Goal: Task Accomplishment & Management: Manage account settings

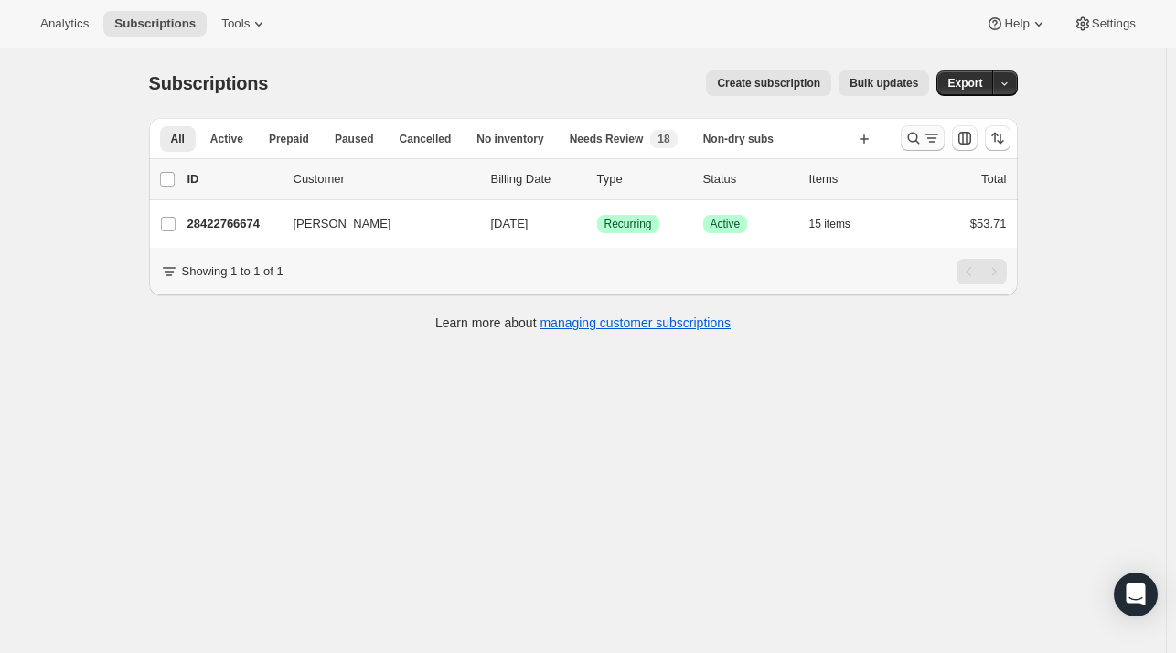
click at [922, 144] on icon "Search and filter results" at bounding box center [913, 138] width 18 height 18
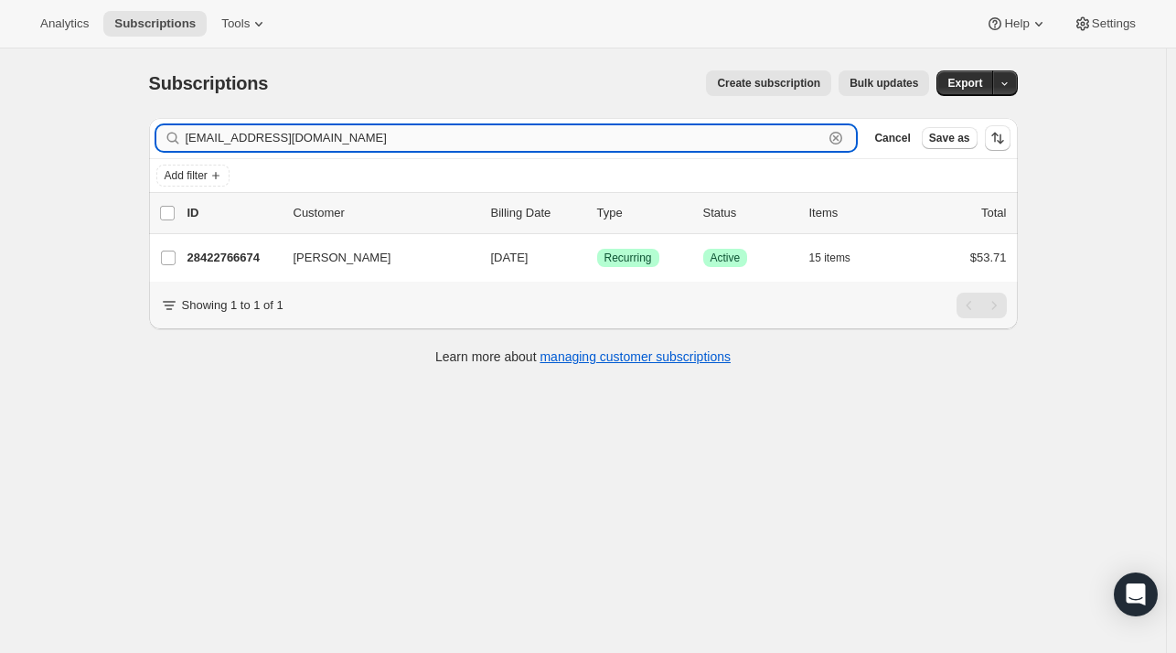
click at [845, 134] on icon "button" at bounding box center [836, 138] width 18 height 18
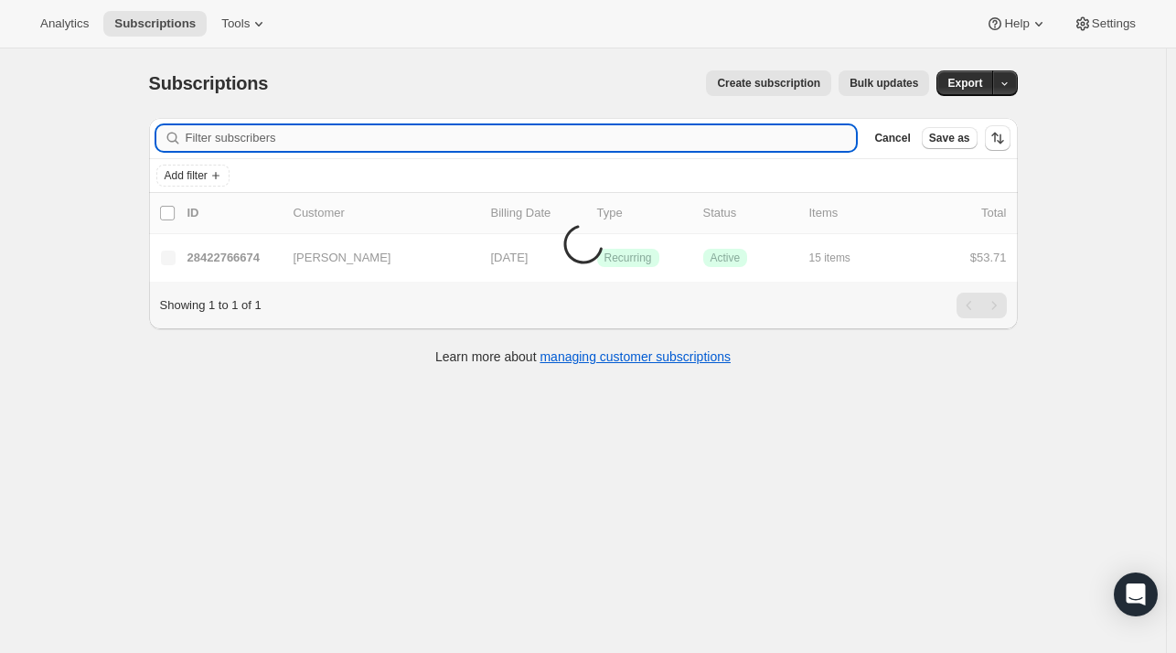
paste input "[EMAIL_ADDRESS][DOMAIN_NAME]"
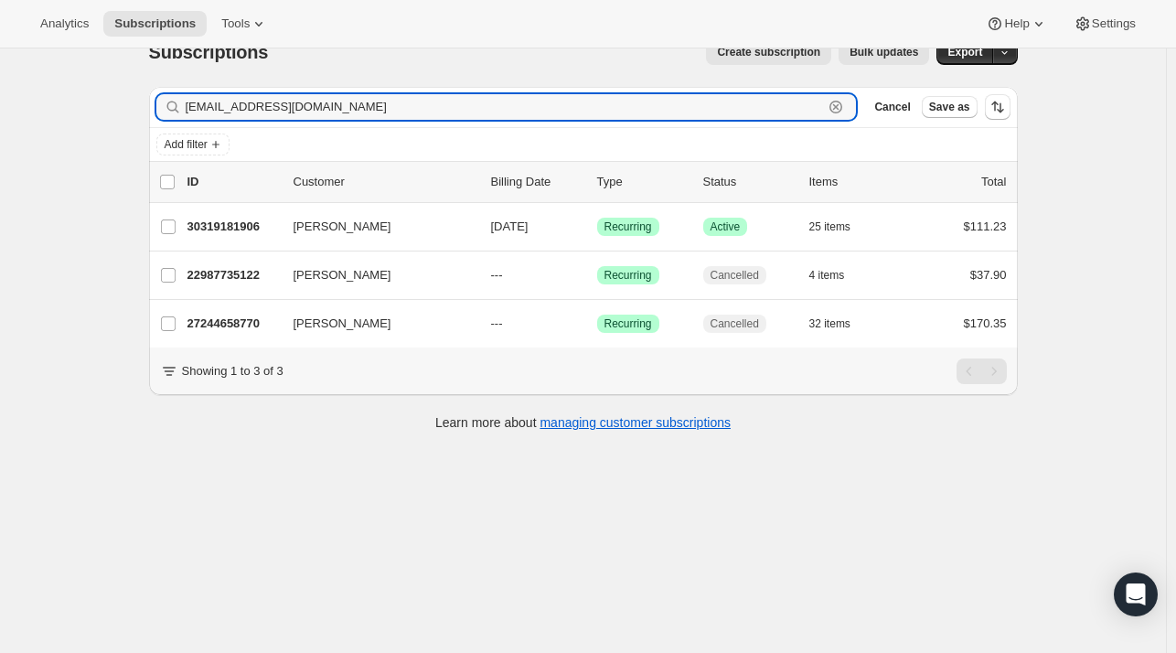
scroll to position [48, 0]
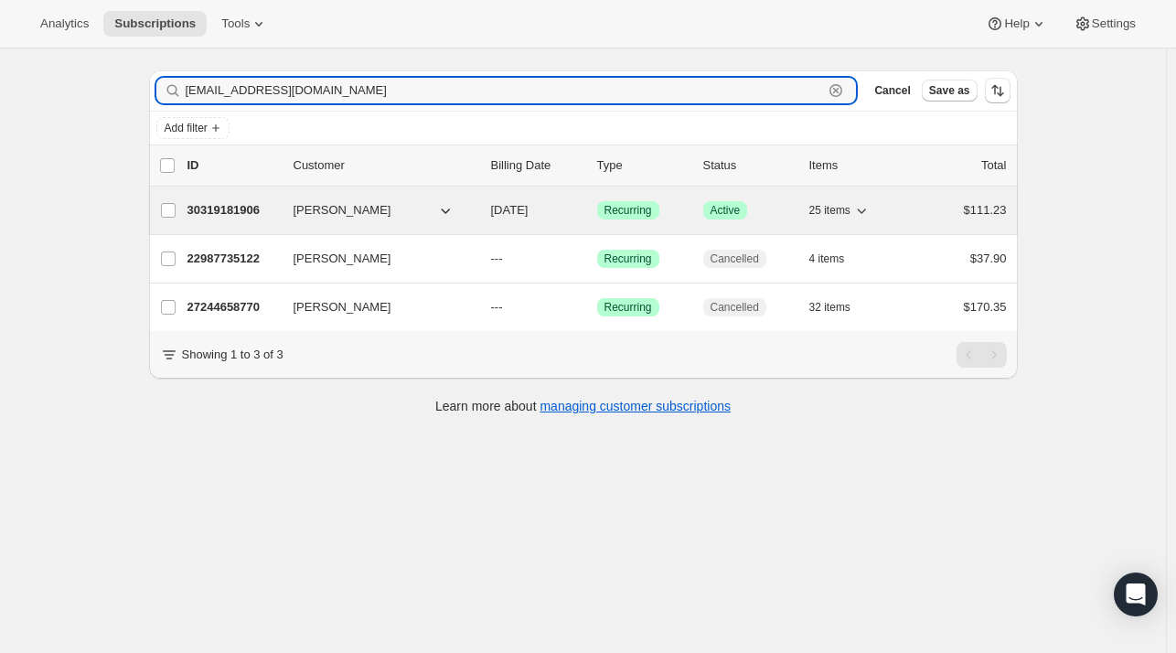
type input "[EMAIL_ADDRESS][DOMAIN_NAME]"
click at [255, 206] on p "30319181906" at bounding box center [232, 210] width 91 height 18
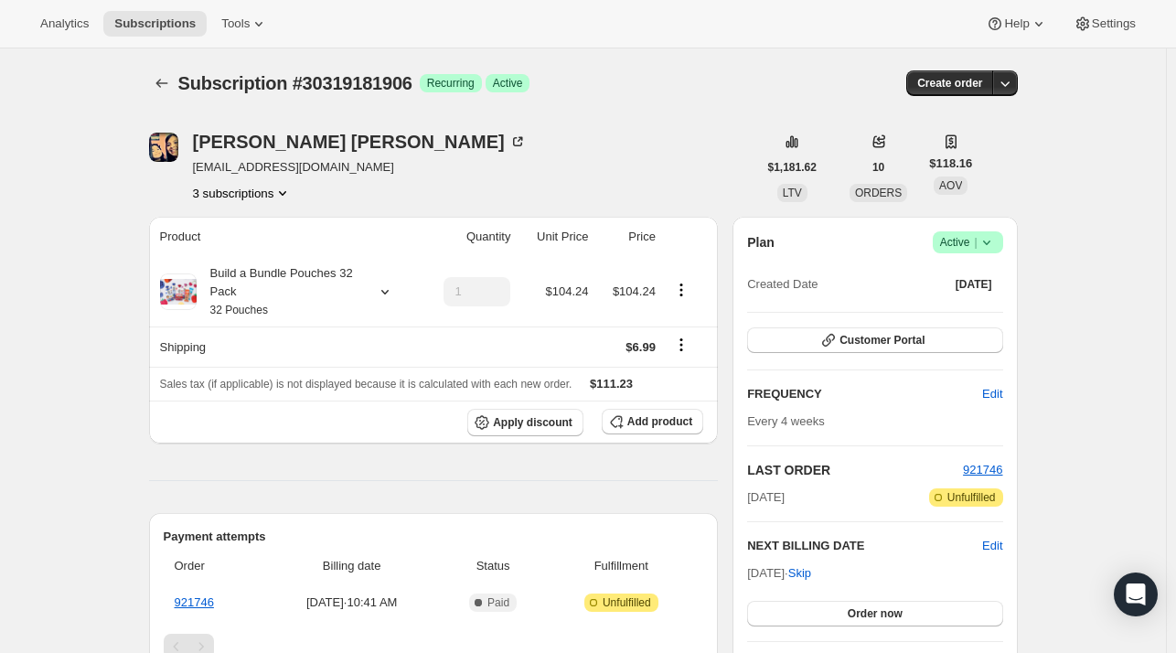
click at [262, 181] on div "[PERSON_NAME] [EMAIL_ADDRESS][DOMAIN_NAME] 3 subscriptions" at bounding box center [360, 167] width 334 height 69
click at [261, 187] on button "3 subscriptions" at bounding box center [243, 193] width 100 height 18
click at [272, 250] on span "27244658770" at bounding box center [247, 258] width 127 height 18
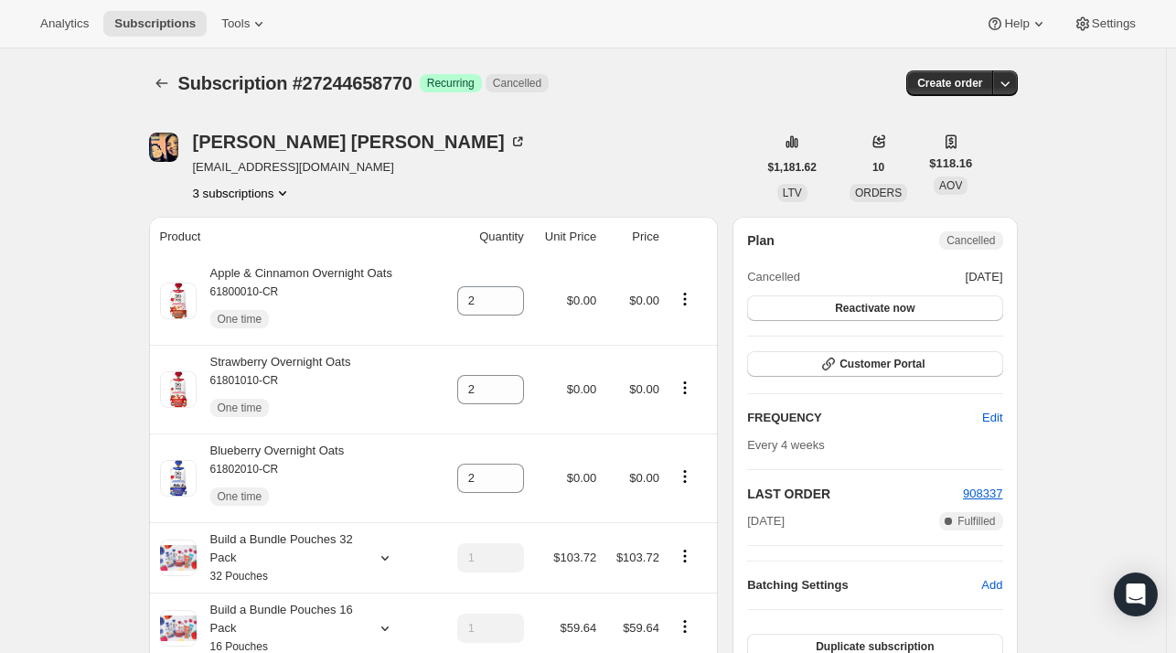
click at [265, 191] on button "3 subscriptions" at bounding box center [243, 193] width 100 height 18
click at [249, 231] on span "22987735122" at bounding box center [220, 226] width 73 height 14
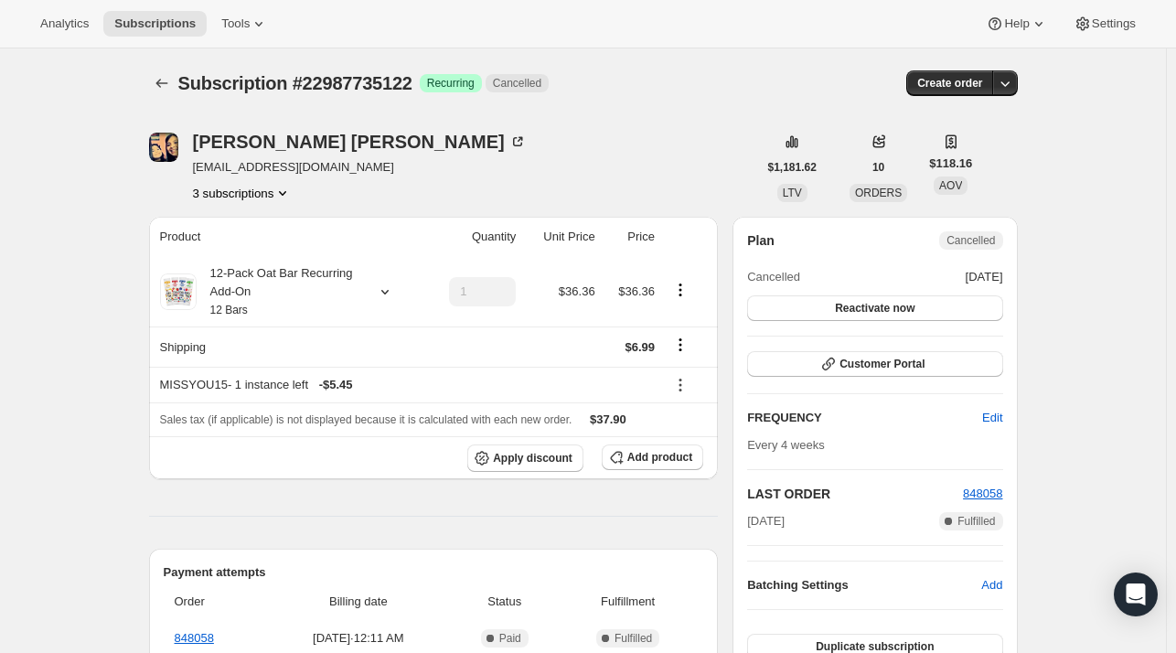
click at [237, 185] on button "3 subscriptions" at bounding box center [243, 193] width 100 height 18
click at [260, 290] on span "30319181906" at bounding box center [247, 289] width 127 height 18
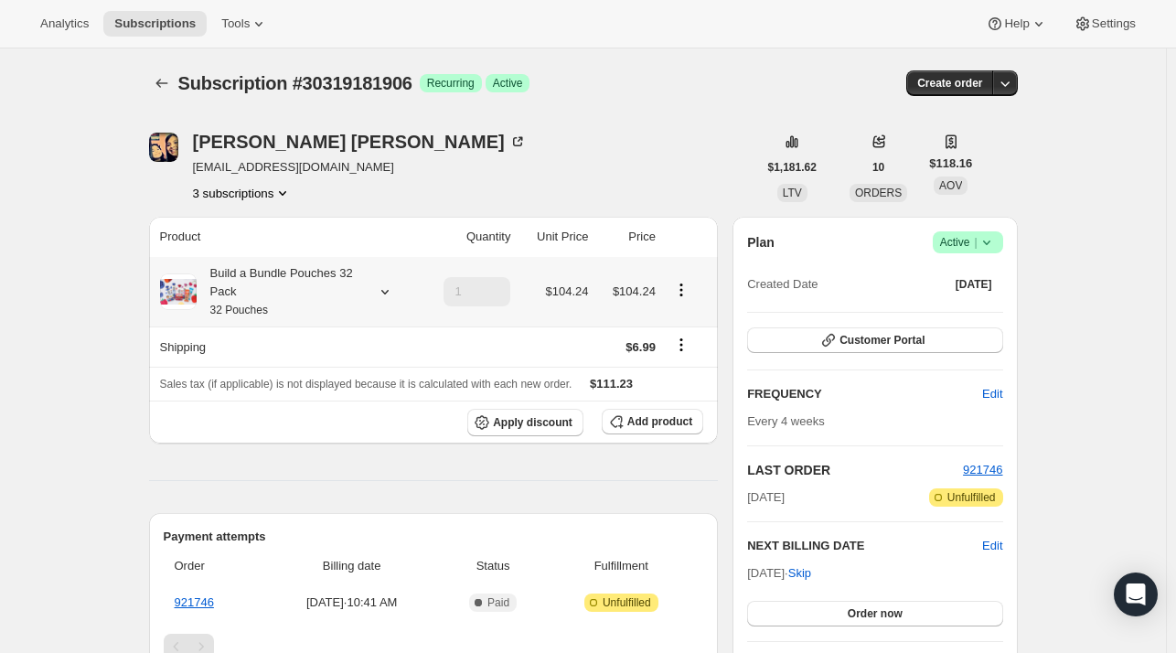
click at [372, 291] on div at bounding box center [381, 292] width 26 height 18
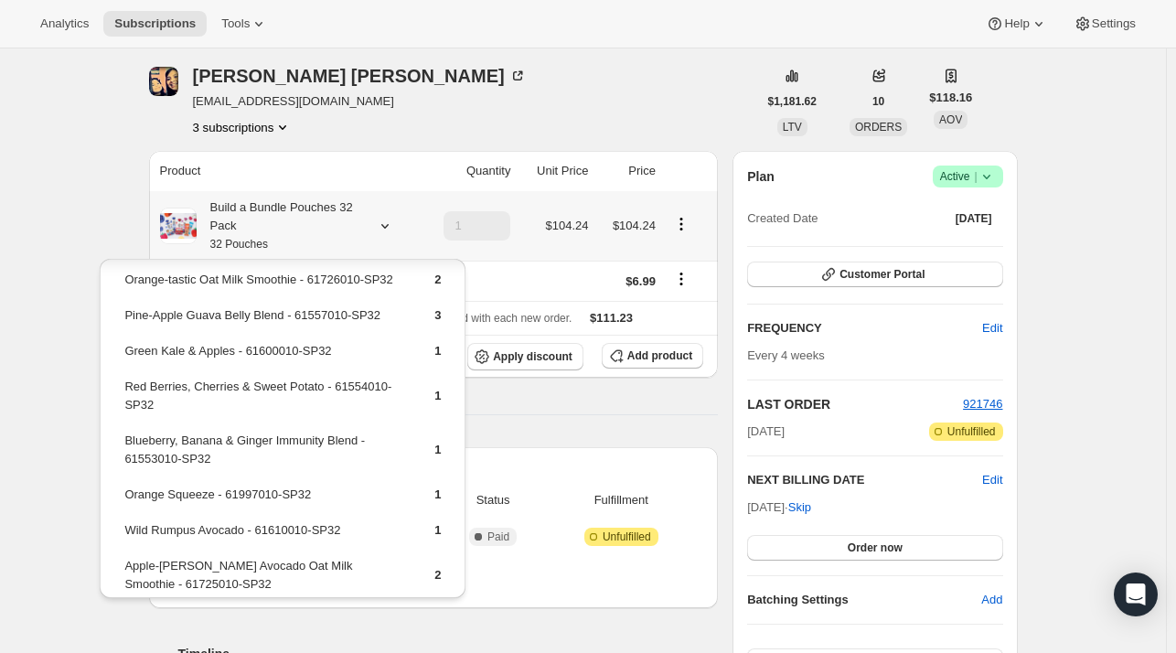
scroll to position [777, 0]
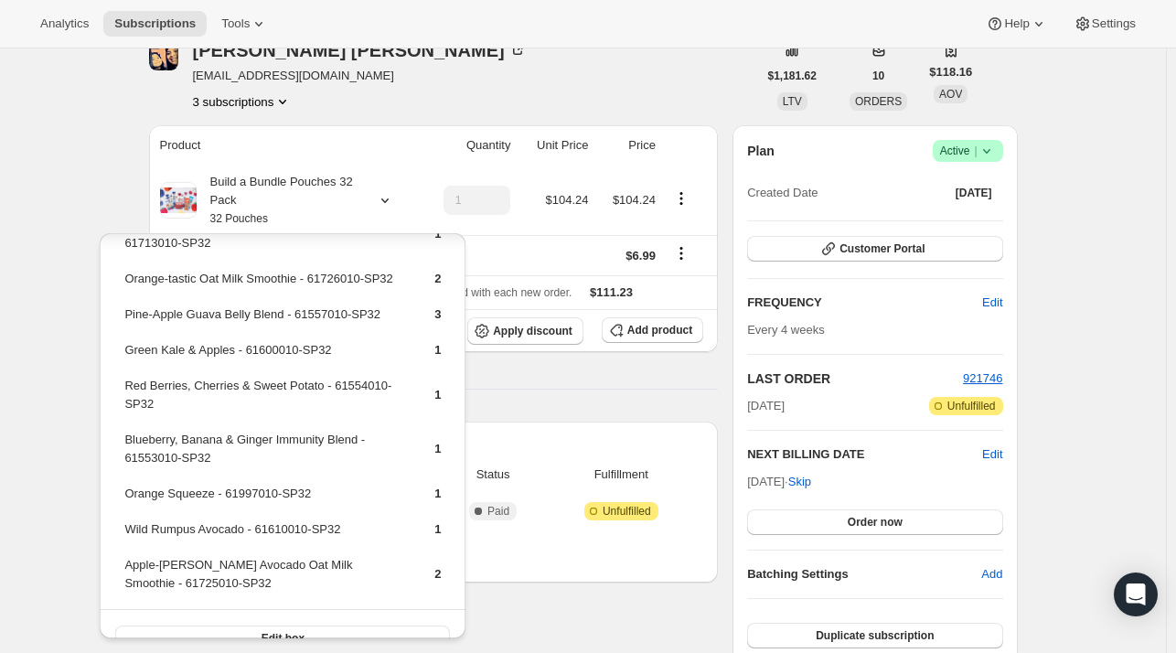
click at [573, 400] on div "Product Quantity Unit Price Price Build a Bundle Pouches 32 Pack 32 Pouches 1 $…" at bounding box center [434, 495] width 570 height 740
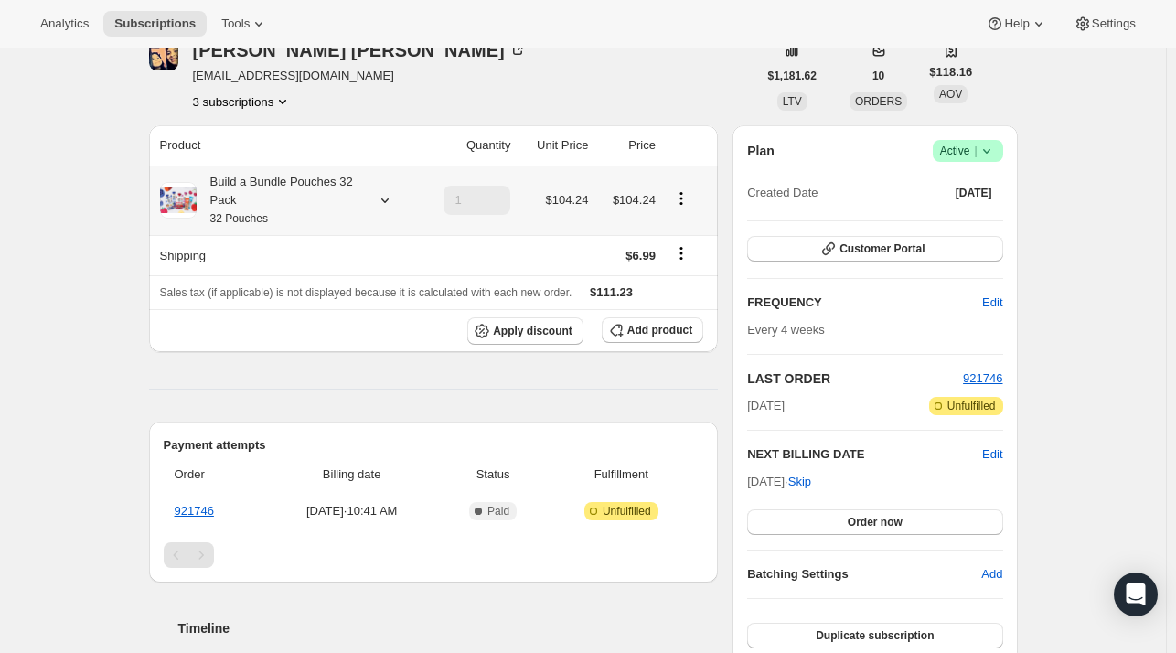
click at [377, 204] on div at bounding box center [381, 200] width 26 height 18
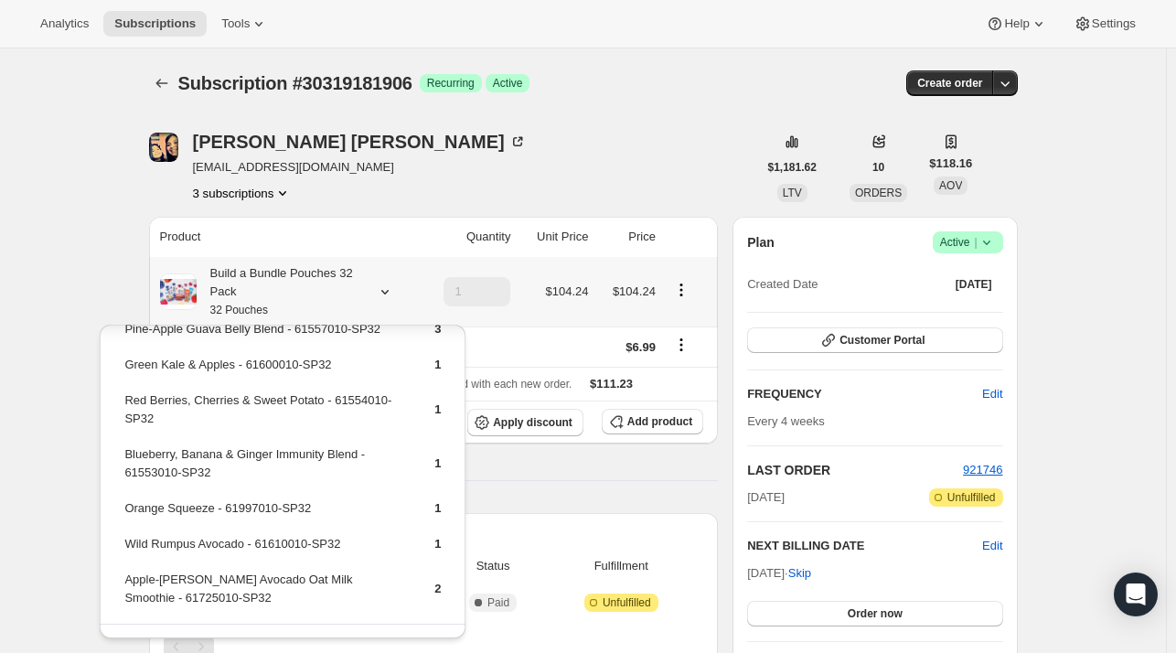
scroll to position [869, 0]
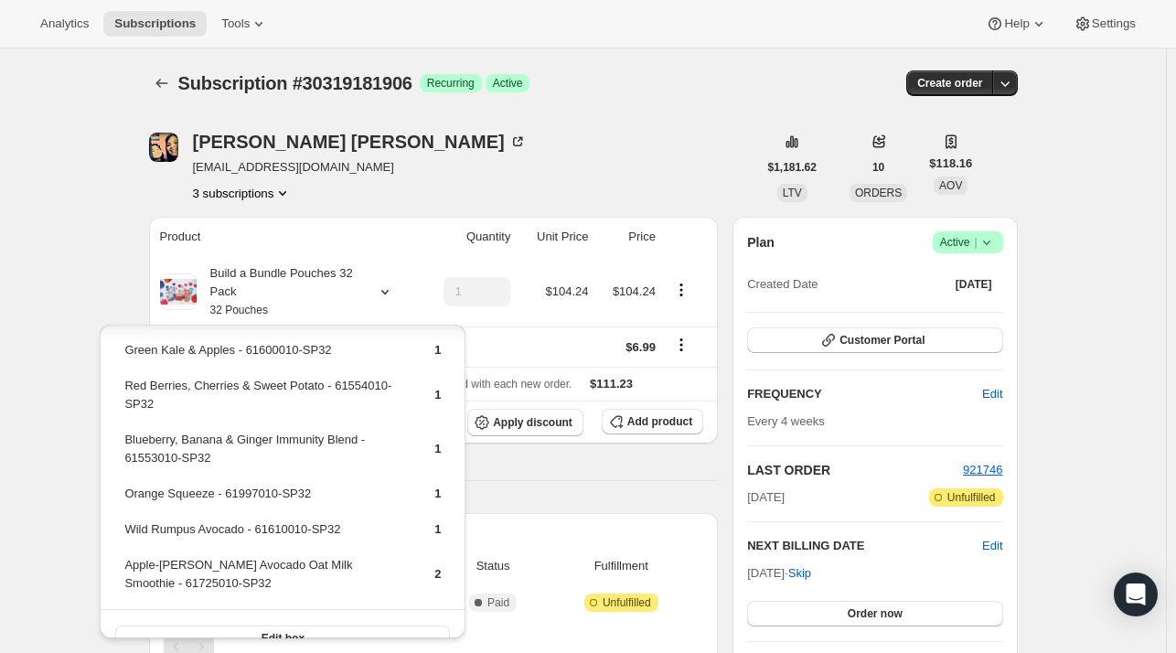
drag, startPoint x: 543, startPoint y: 475, endPoint x: 579, endPoint y: 463, distance: 37.6
click at [546, 475] on div "Product Quantity Unit Price Price Build a Bundle Pouches 32 Pack 32 Pouches 1 $…" at bounding box center [434, 587] width 570 height 740
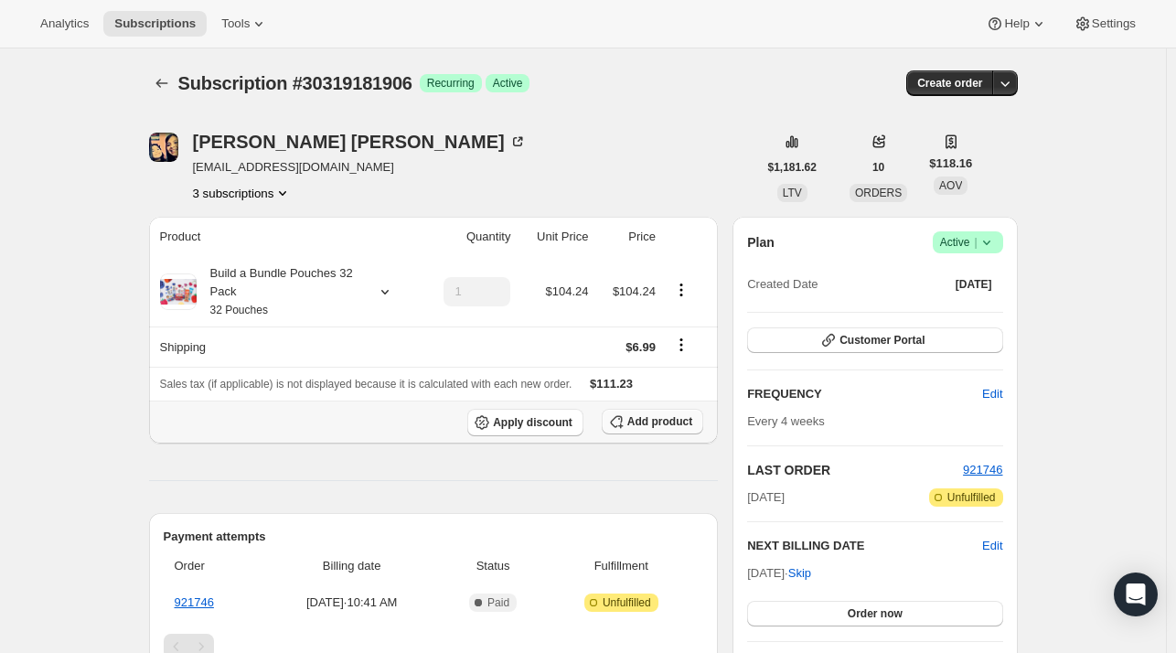
click at [681, 414] on span "Add product" at bounding box center [659, 421] width 65 height 15
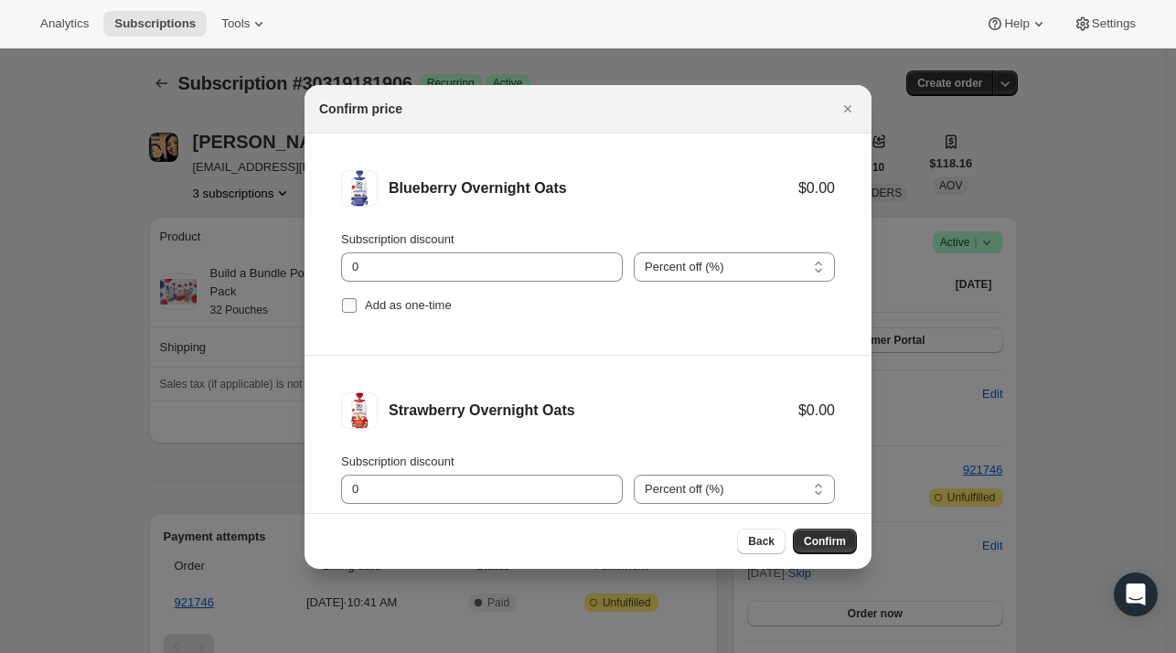
click at [358, 313] on label "Add as one-time" at bounding box center [396, 306] width 111 height 26
click at [357, 313] on input "Add as one-time" at bounding box center [349, 305] width 15 height 15
checkbox input "true"
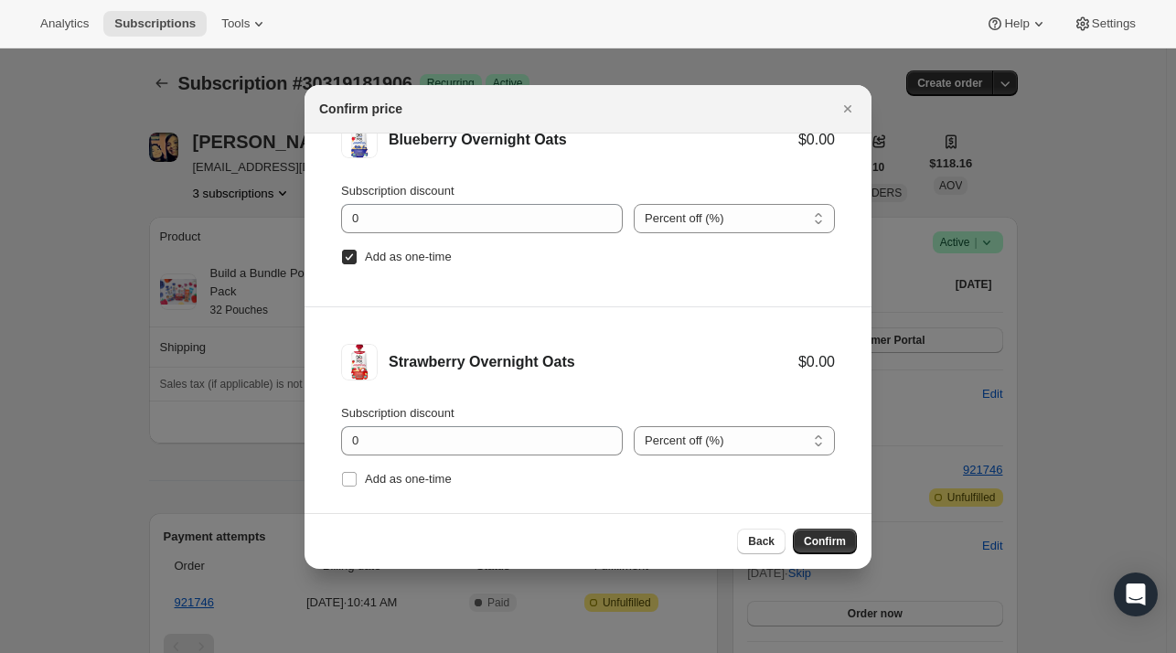
scroll to position [75, 0]
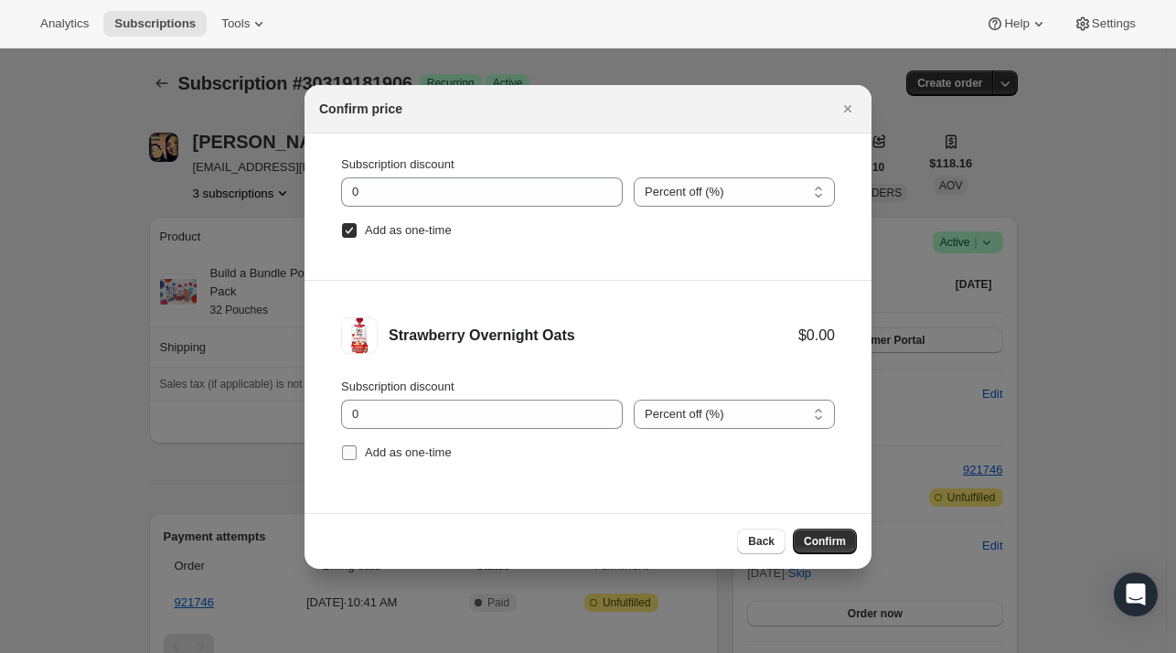
drag, startPoint x: 351, startPoint y: 443, endPoint x: 426, endPoint y: 462, distance: 77.2
click at [352, 447] on input "Add as one-time" at bounding box center [349, 452] width 15 height 15
checkbox input "true"
click at [799, 539] on button "Confirm" at bounding box center [825, 541] width 64 height 26
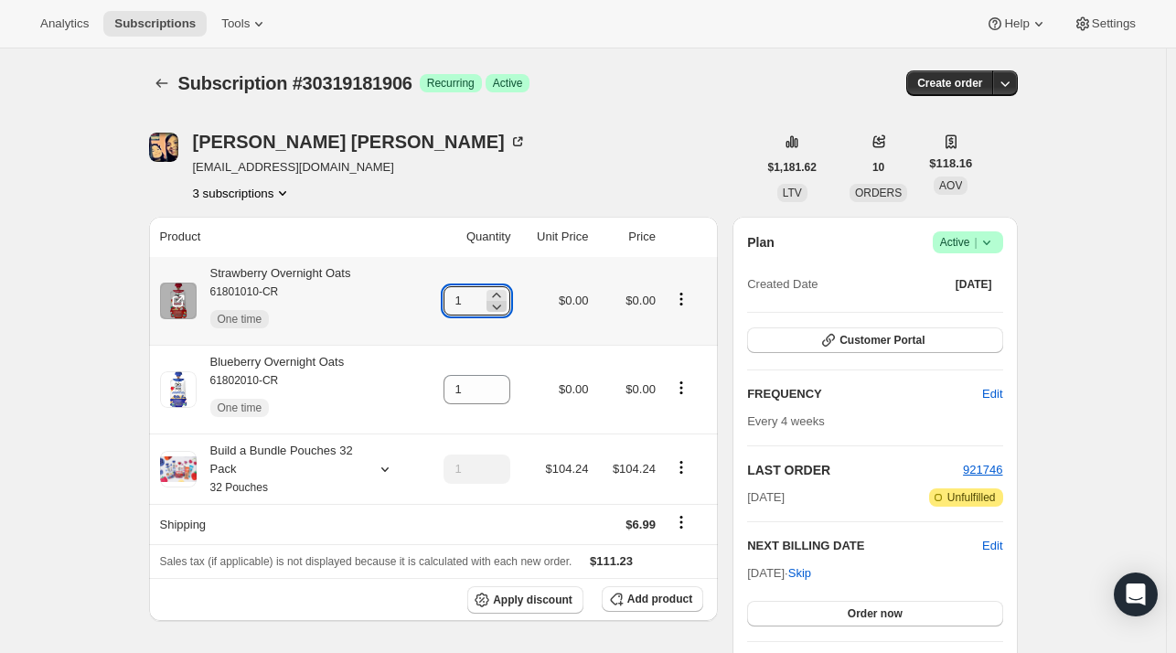
click at [505, 298] on icon at bounding box center [496, 306] width 18 height 18
click at [506, 298] on icon at bounding box center [496, 306] width 18 height 18
click at [506, 290] on icon at bounding box center [496, 295] width 18 height 18
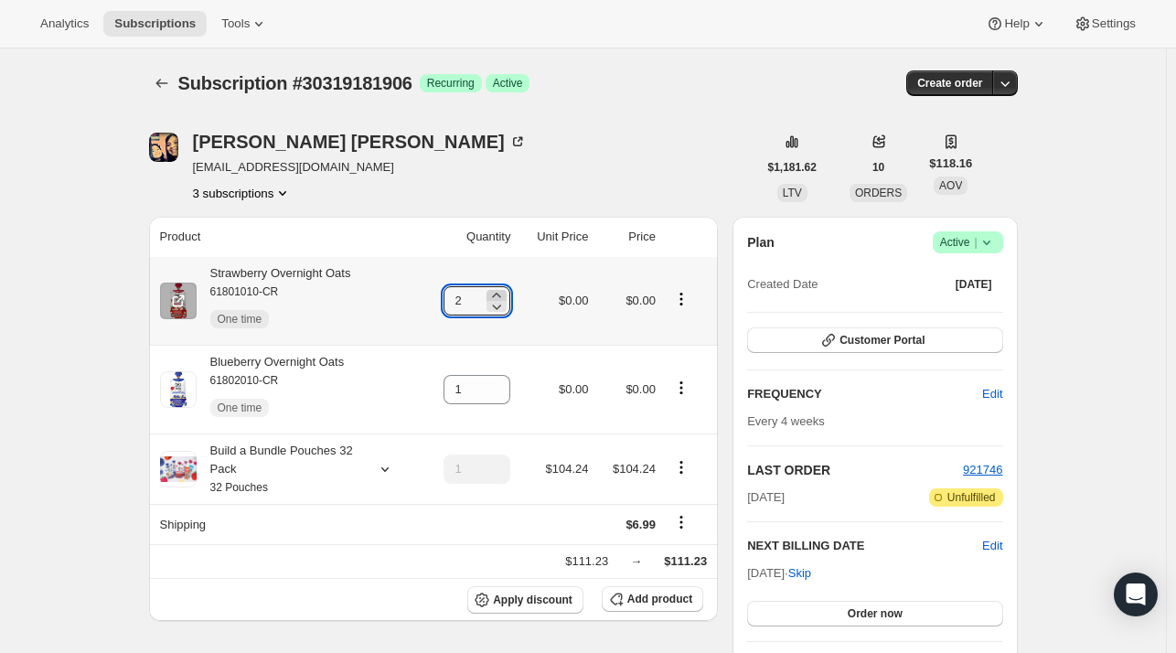
type input "3"
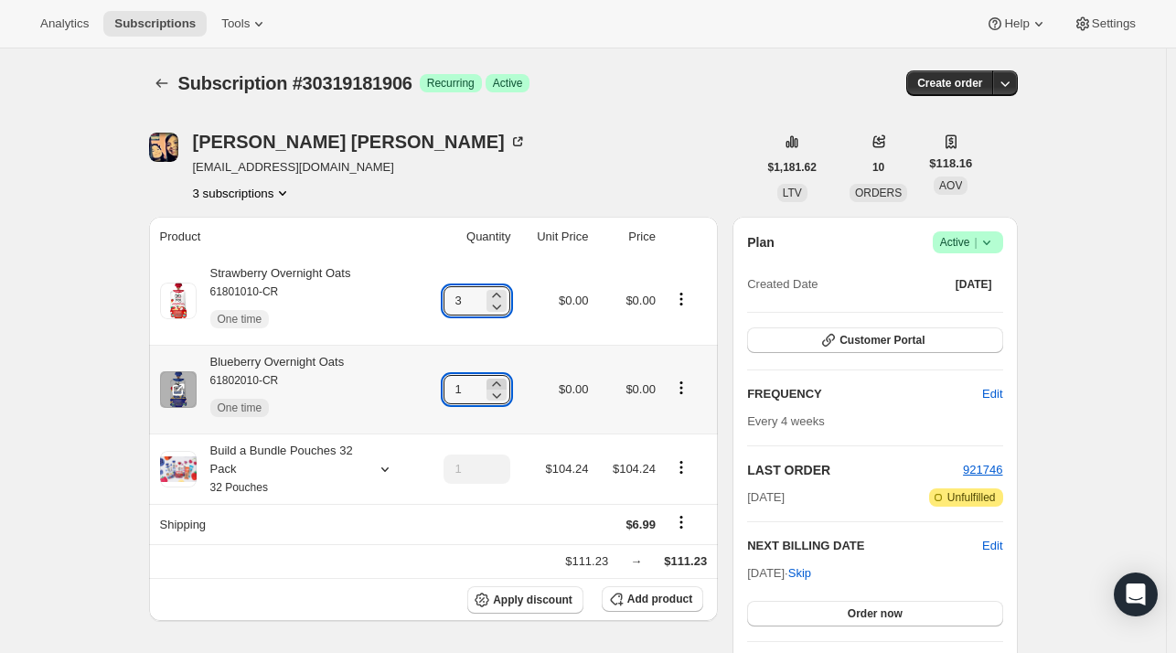
click at [499, 380] on icon at bounding box center [496, 384] width 18 height 18
type input "3"
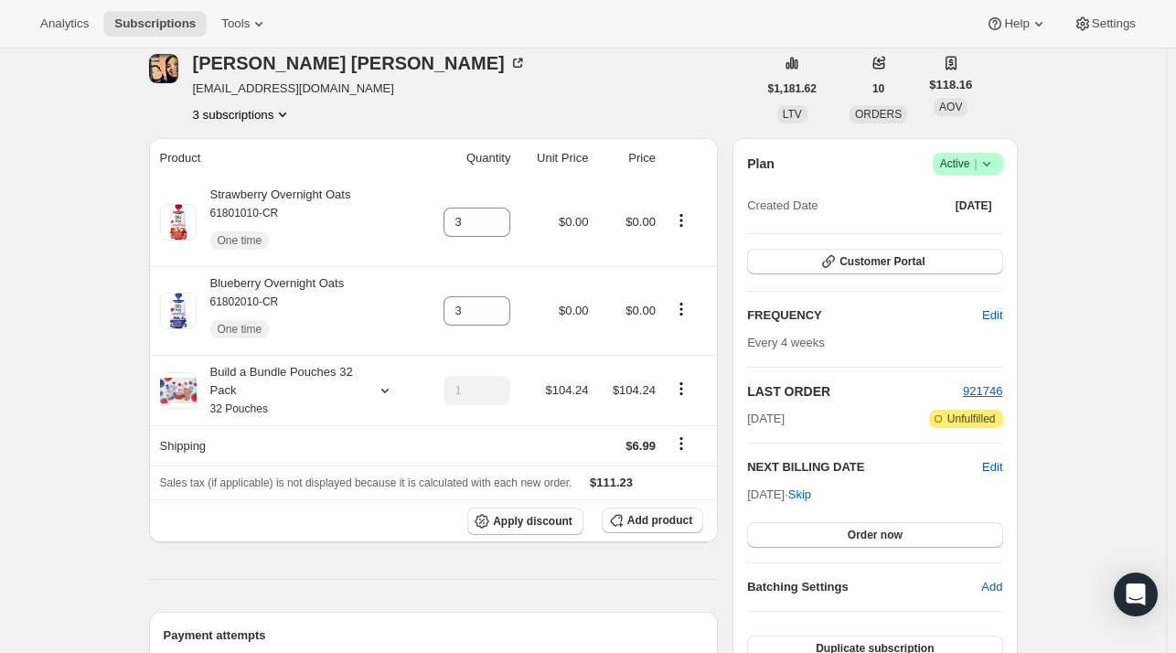
scroll to position [0, 0]
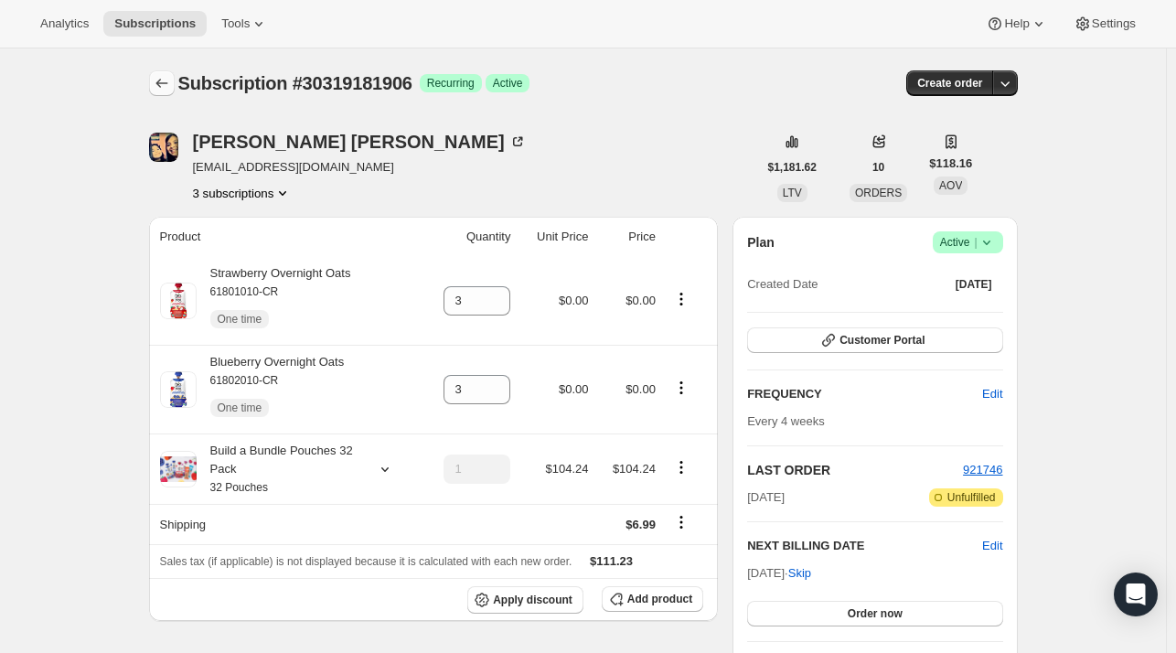
click at [165, 87] on icon "Subscriptions" at bounding box center [162, 83] width 18 height 18
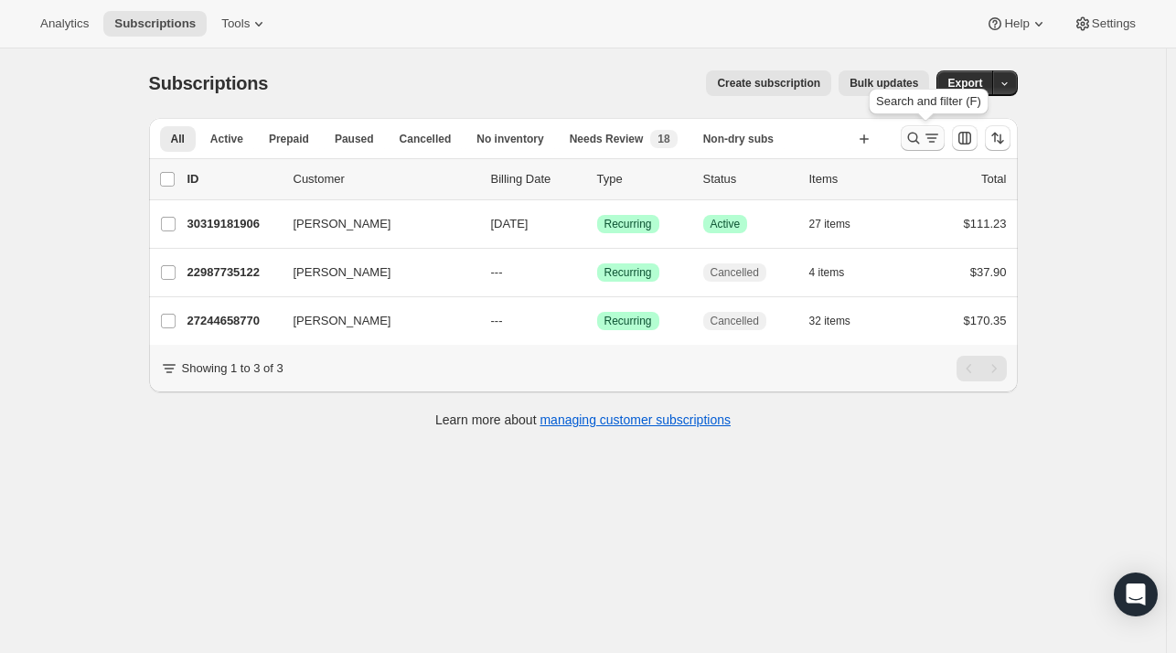
click at [923, 146] on icon "Search and filter results" at bounding box center [913, 138] width 18 height 18
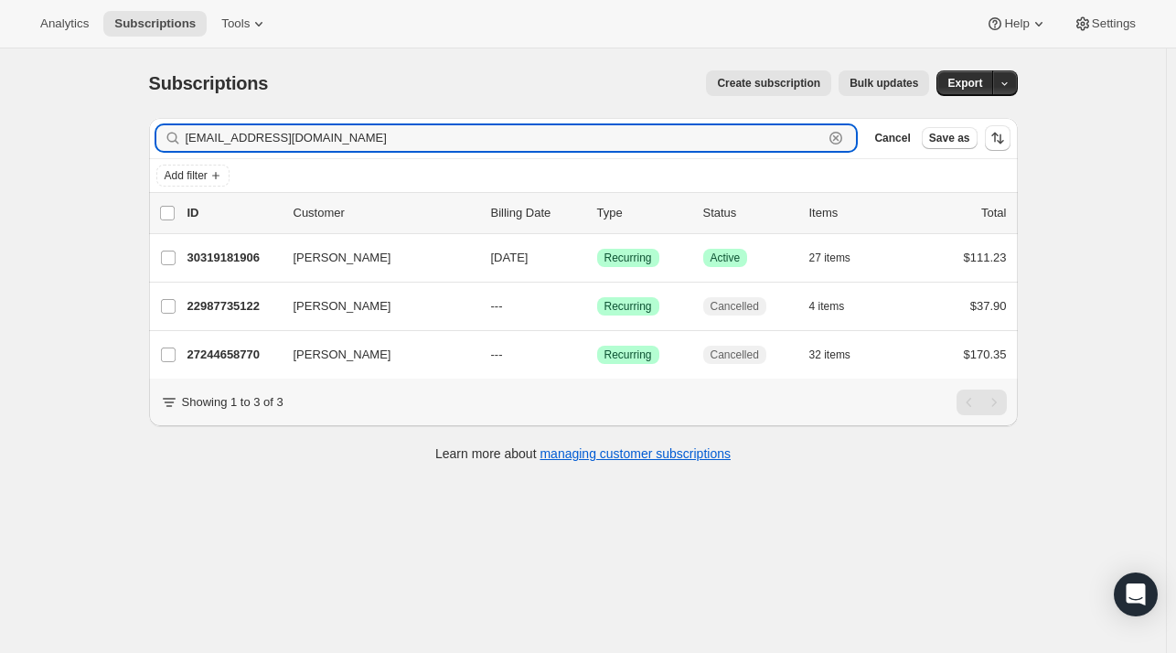
click at [845, 139] on icon "button" at bounding box center [836, 138] width 18 height 18
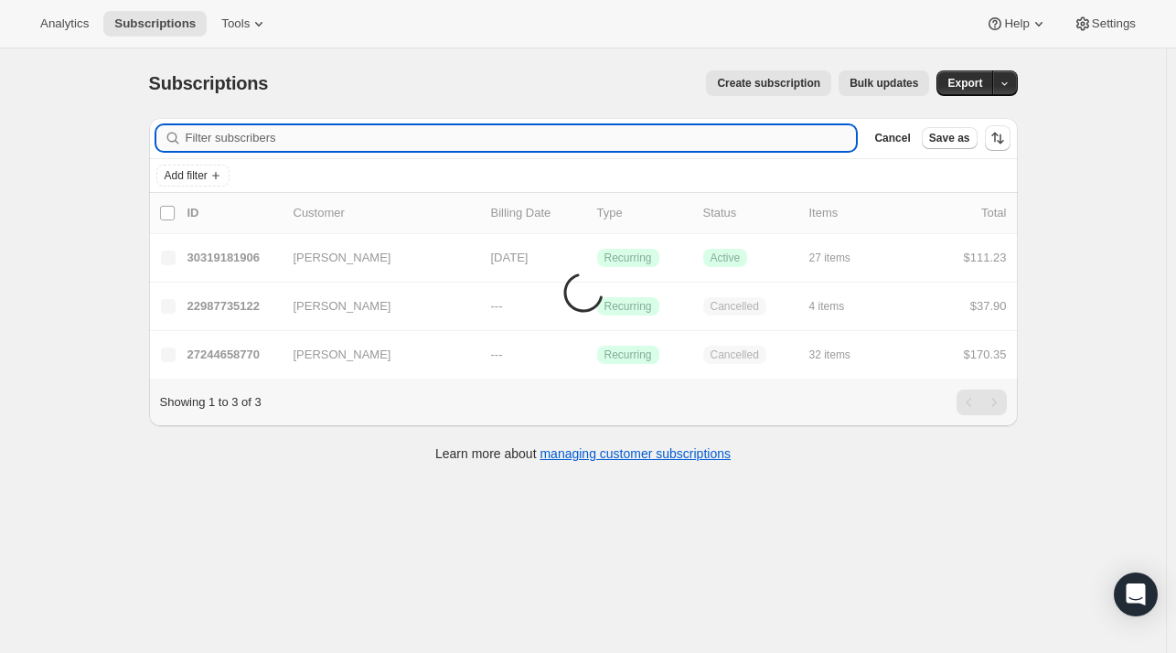
paste input "[EMAIL_ADDRESS][DOMAIN_NAME]"
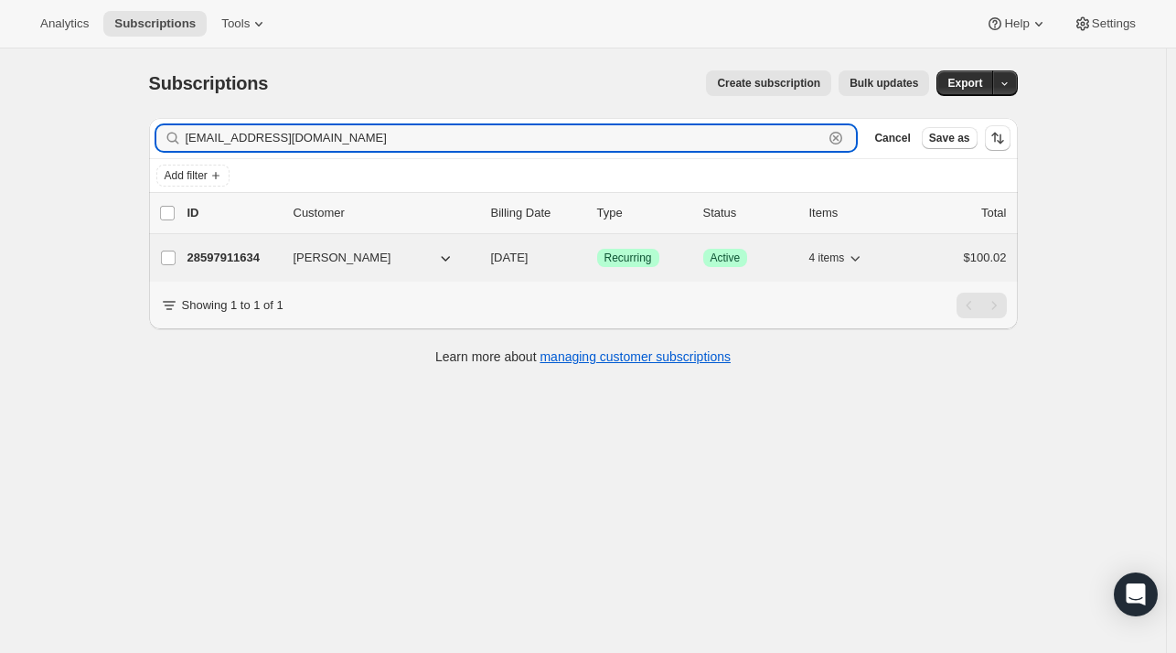
type input "[EMAIL_ADDRESS][DOMAIN_NAME]"
click at [216, 261] on p "28597911634" at bounding box center [232, 258] width 91 height 18
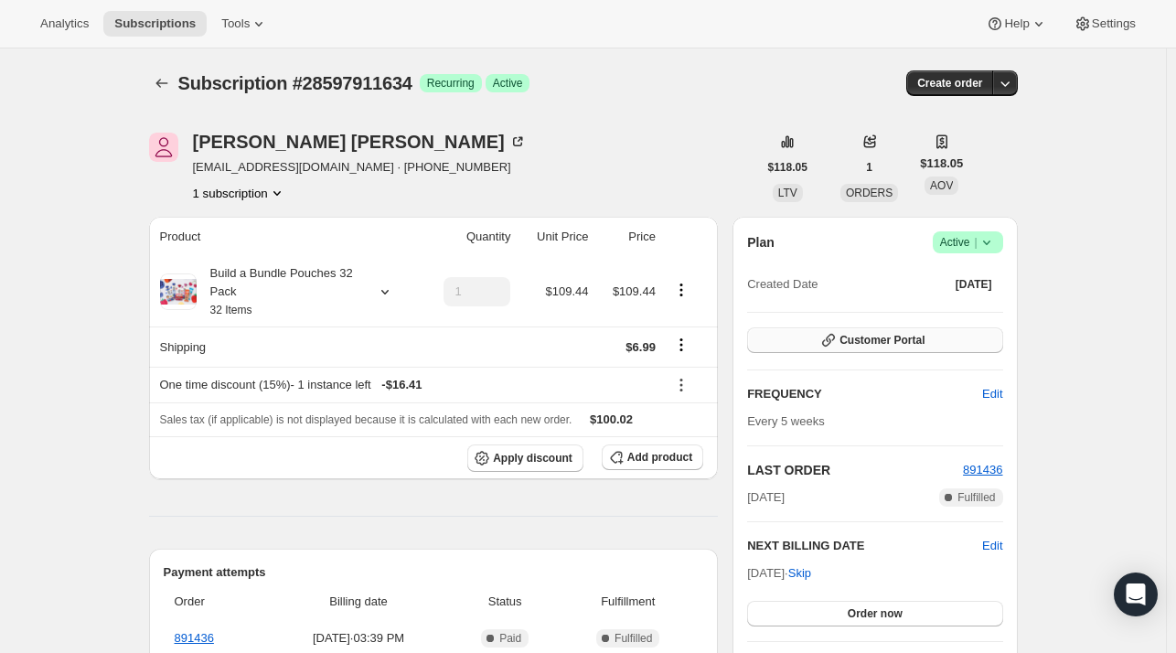
click at [899, 336] on span "Customer Portal" at bounding box center [881, 340] width 85 height 15
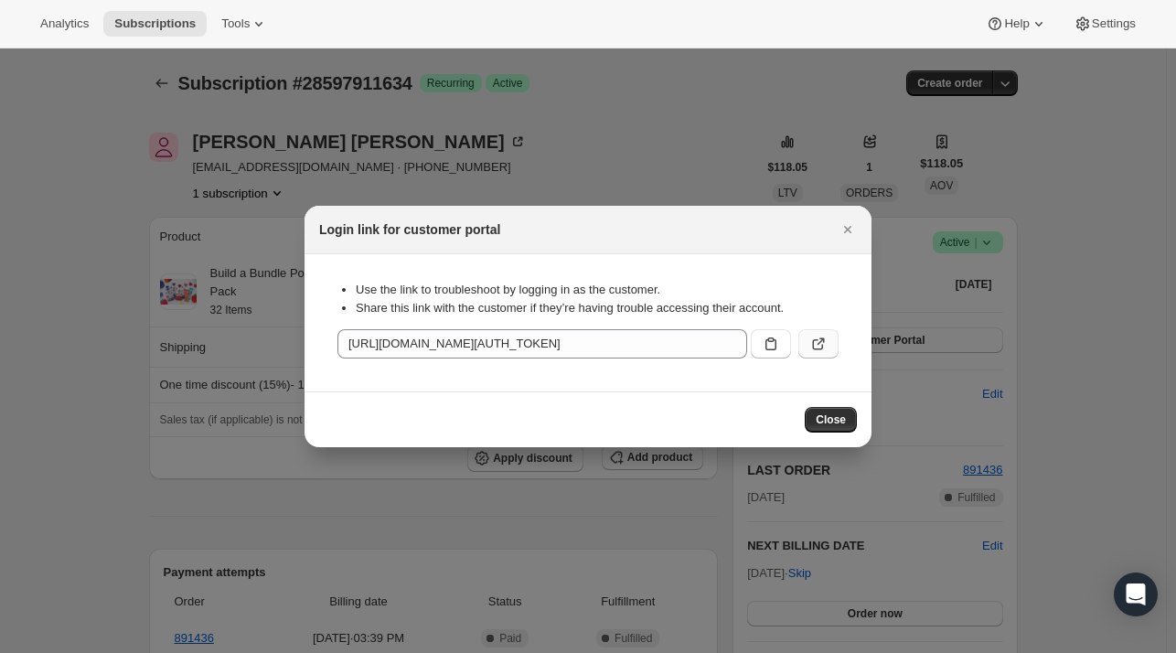
click at [817, 341] on icon ":r11i:" at bounding box center [818, 344] width 18 height 18
click at [841, 229] on icon "Close" at bounding box center [847, 229] width 18 height 18
